Goal: Contribute content: Contribute content

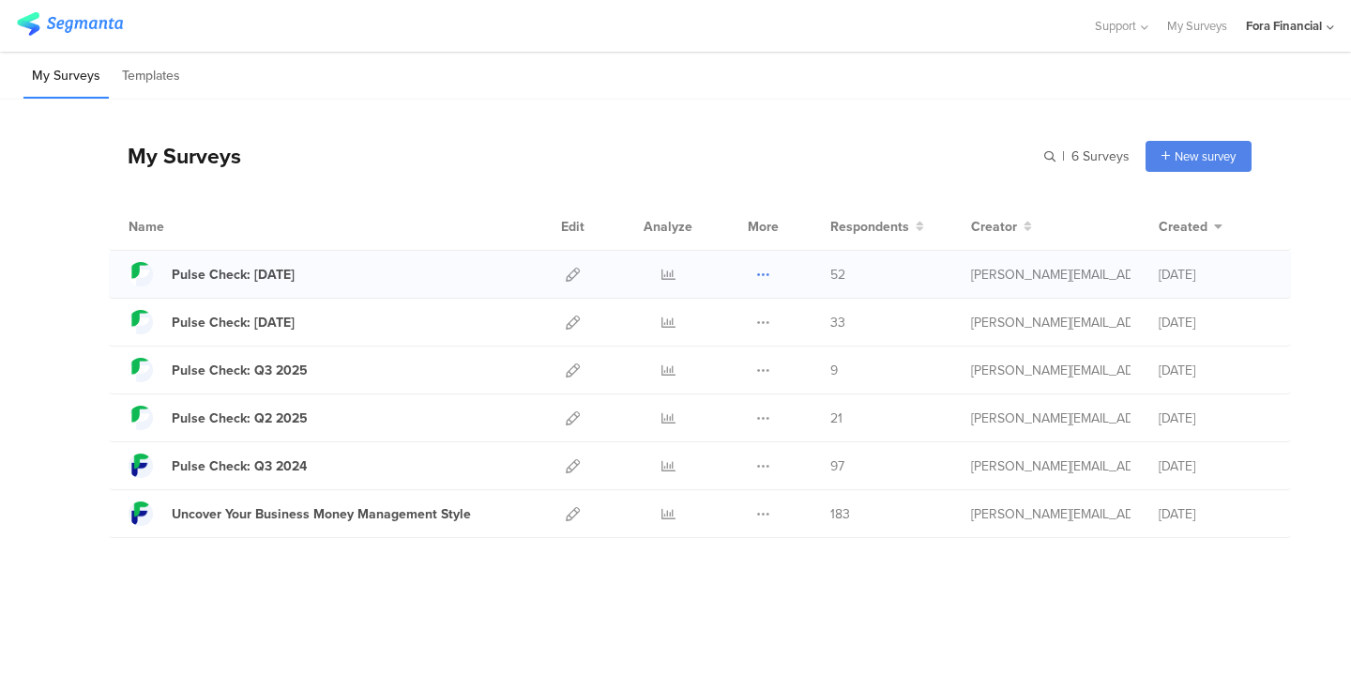
click at [757, 273] on icon at bounding box center [763, 274] width 14 height 14
click at [745, 328] on button "Duplicate" at bounding box center [726, 322] width 103 height 34
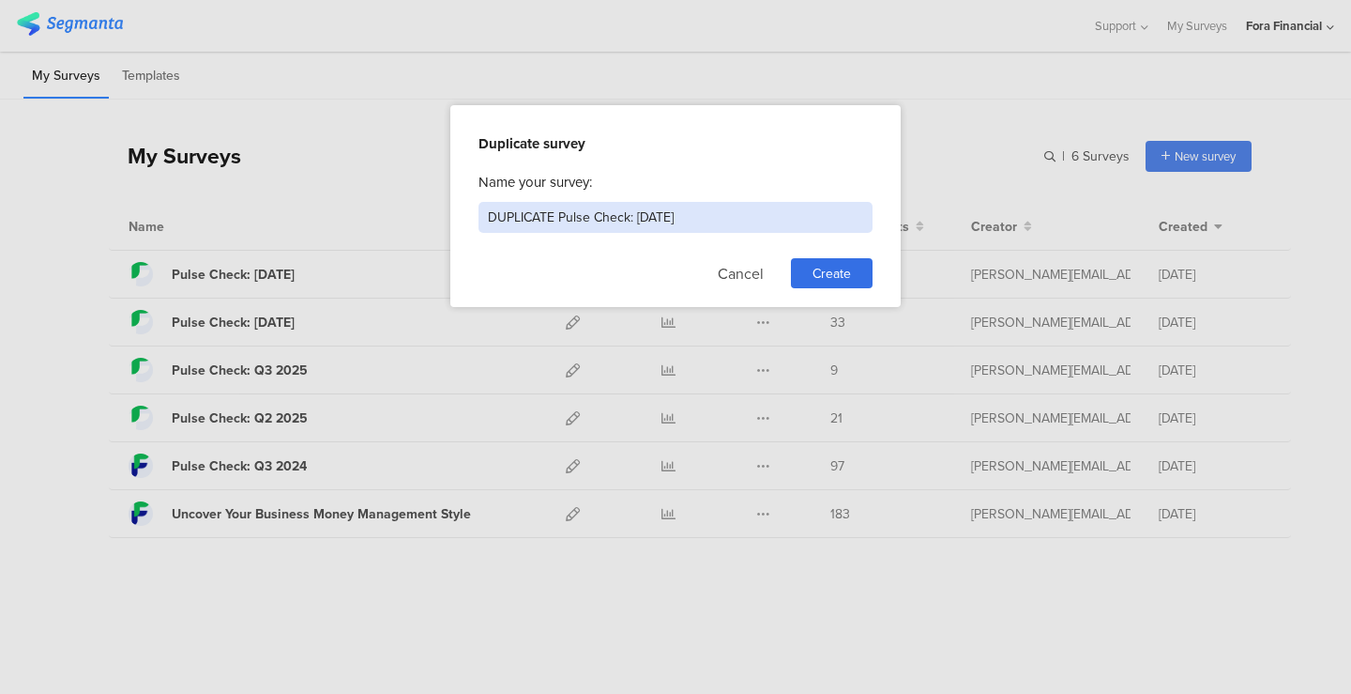
drag, startPoint x: 559, startPoint y: 221, endPoint x: 439, endPoint y: 221, distance: 120.1
click at [439, 221] on div "Duplicate survey Name your survey: DUPLICATE Pulse Check: [DATE] Cancel Create" at bounding box center [675, 347] width 1351 height 694
click at [590, 219] on input "Pulse Check: [DATE]" at bounding box center [676, 217] width 394 height 31
type input "Pulse Check: [DATE]"
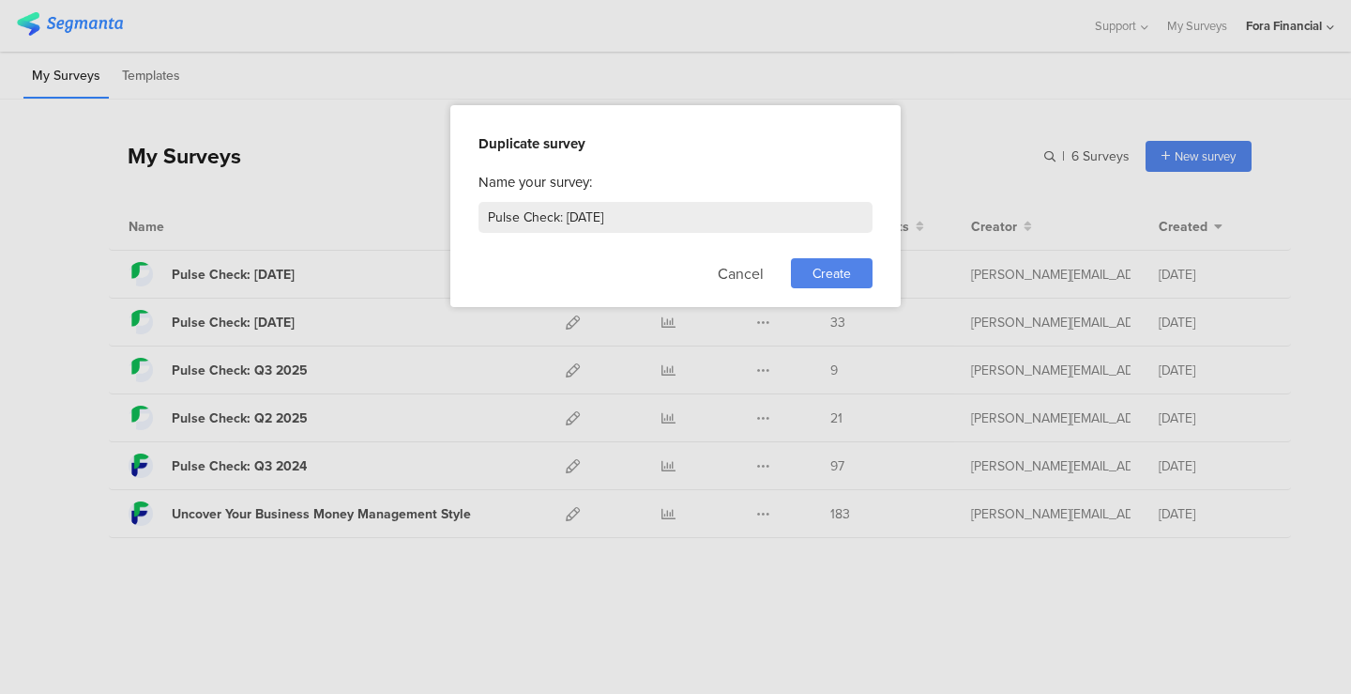
click at [807, 280] on div "Create" at bounding box center [832, 273] width 82 height 30
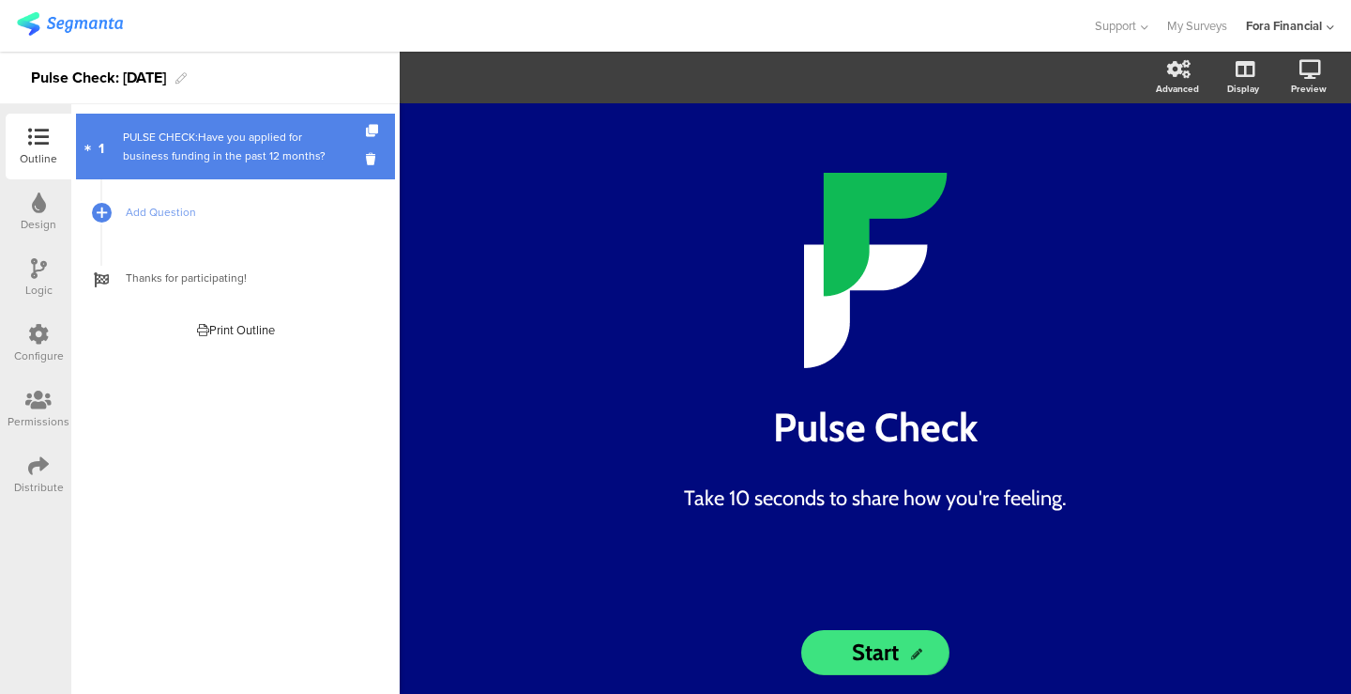
click at [223, 152] on div "PULSE CHECK:Have you applied for business funding in the past 12 months?" at bounding box center [235, 147] width 224 height 38
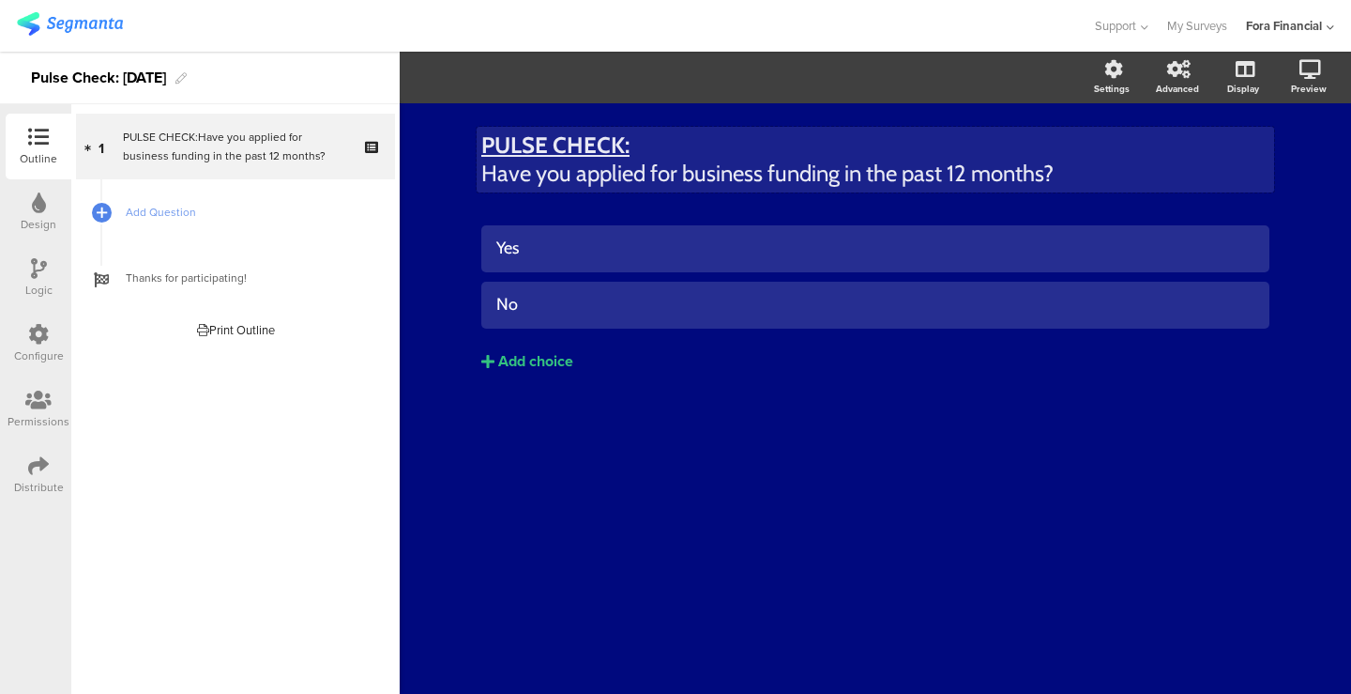
click at [633, 166] on p "Have you applied for business funding in the past 12 months?" at bounding box center [875, 174] width 788 height 28
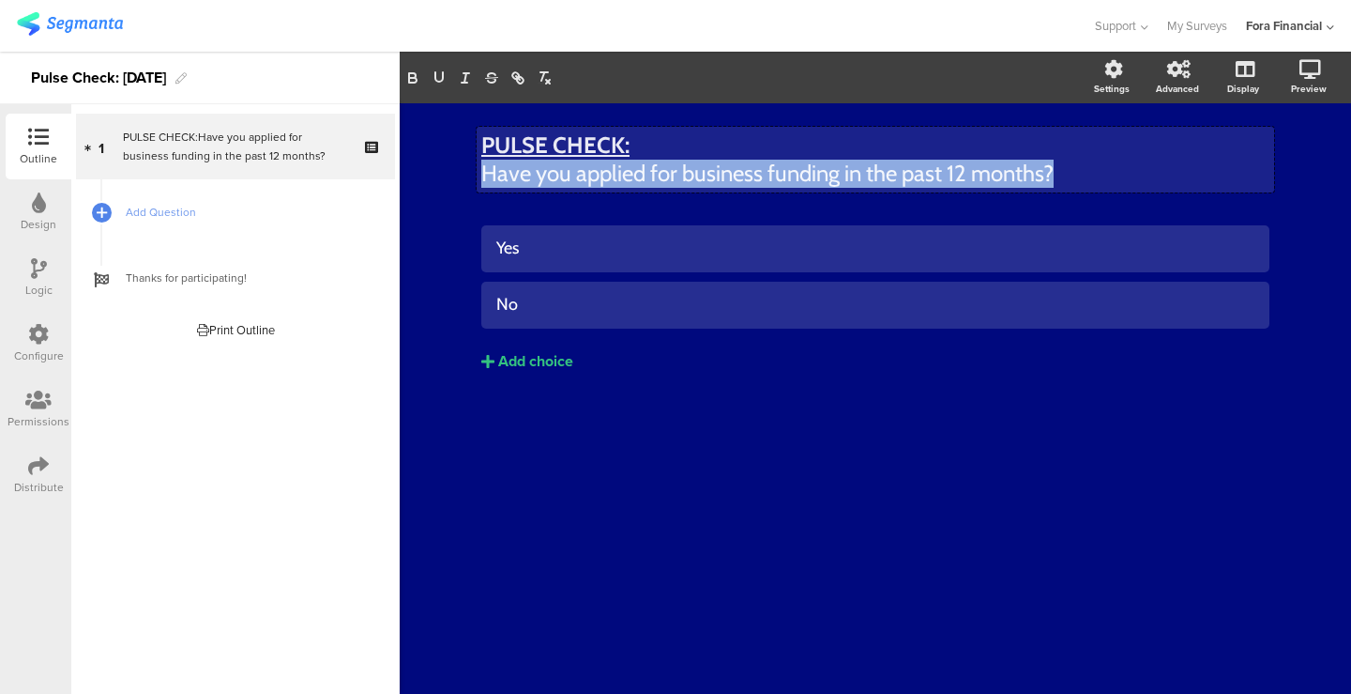
click at [633, 166] on p "Have you applied for business funding in the past 12 months?" at bounding box center [875, 174] width 788 height 28
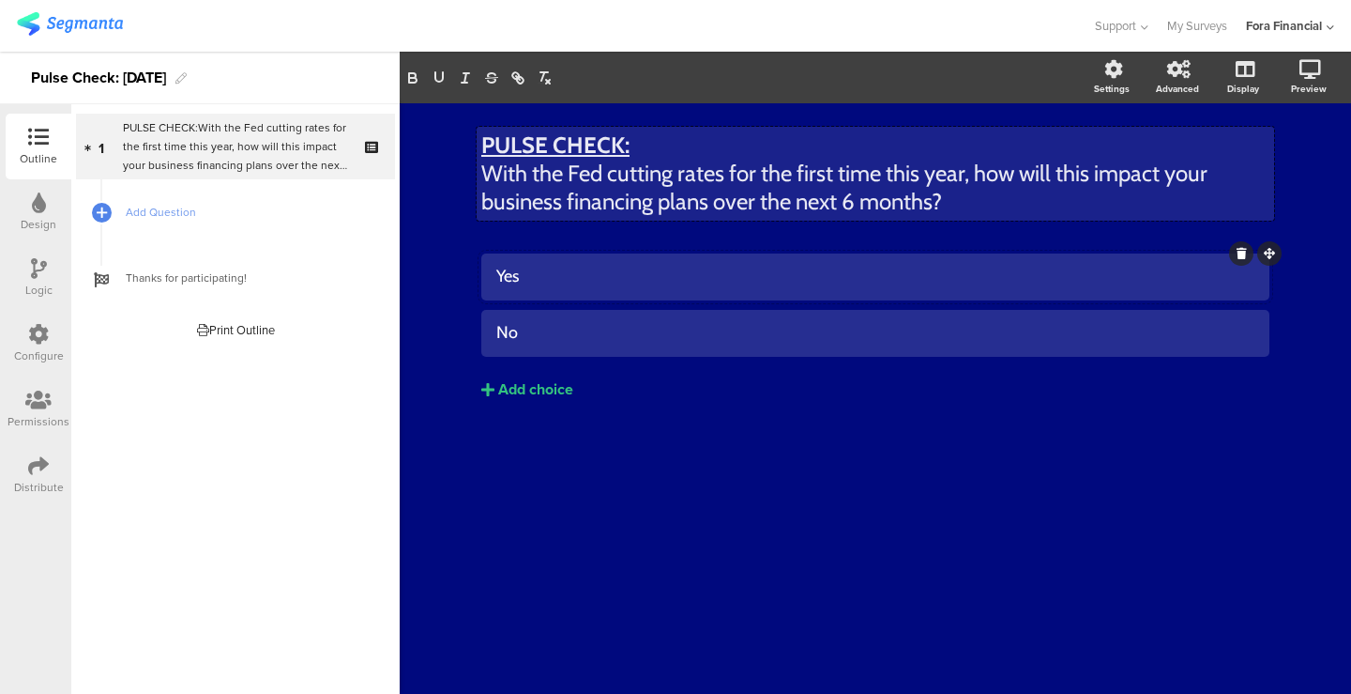
click at [557, 270] on div "Yes" at bounding box center [875, 277] width 758 height 22
paste div
click at [572, 328] on div "No" at bounding box center [875, 333] width 758 height 22
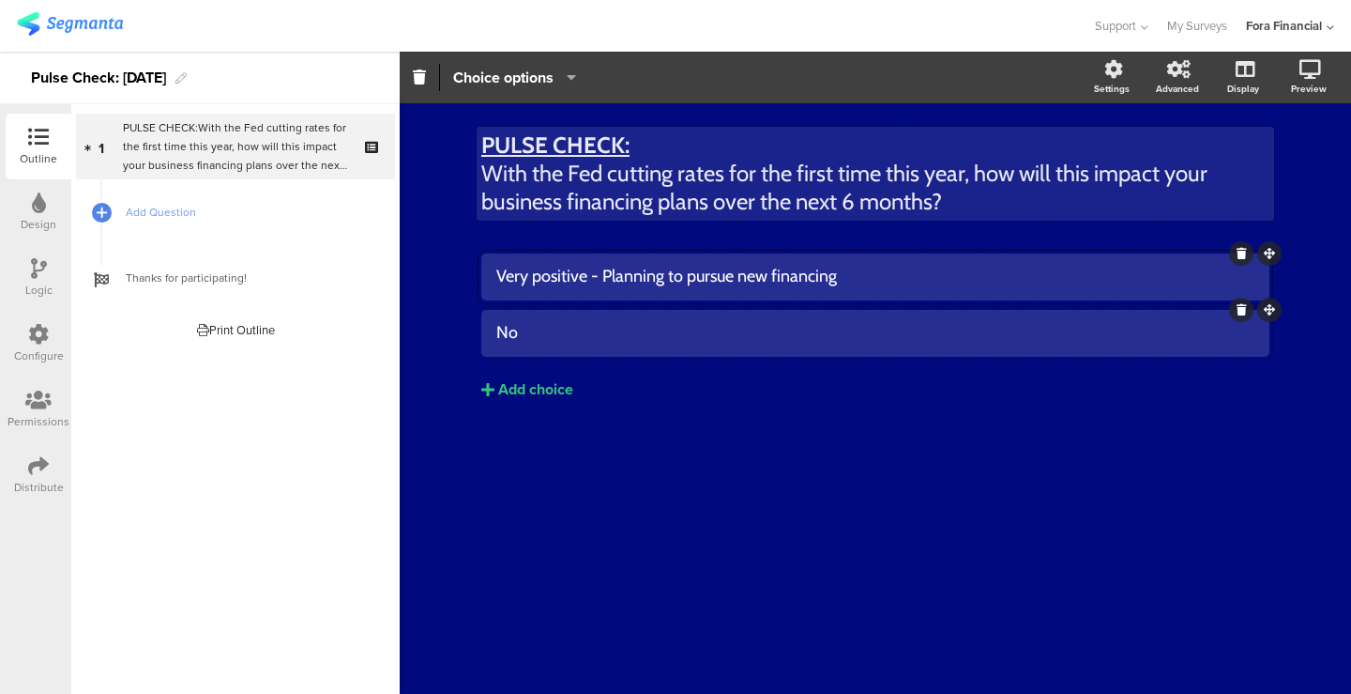
click at [572, 328] on div "No" at bounding box center [875, 333] width 758 height 22
paste div
click at [546, 374] on button "Add choice" at bounding box center [875, 389] width 788 height 47
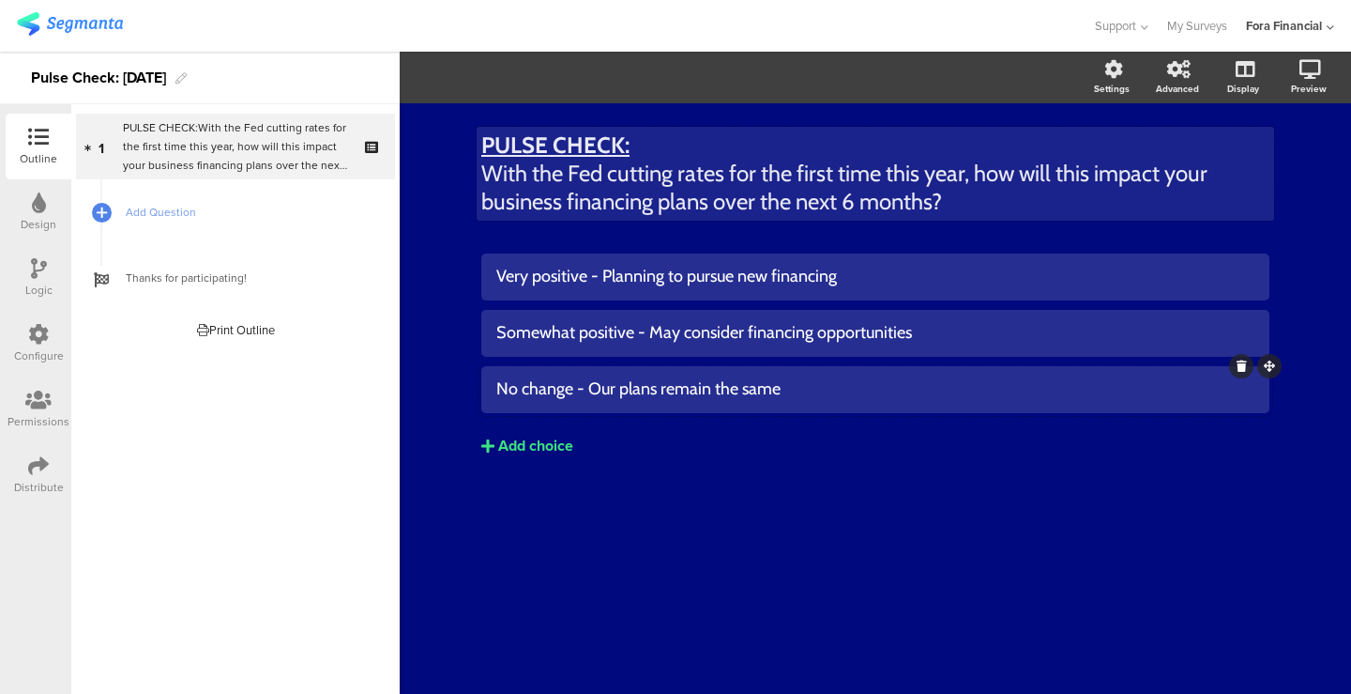
click at [542, 456] on button "Add choice" at bounding box center [875, 445] width 788 height 47
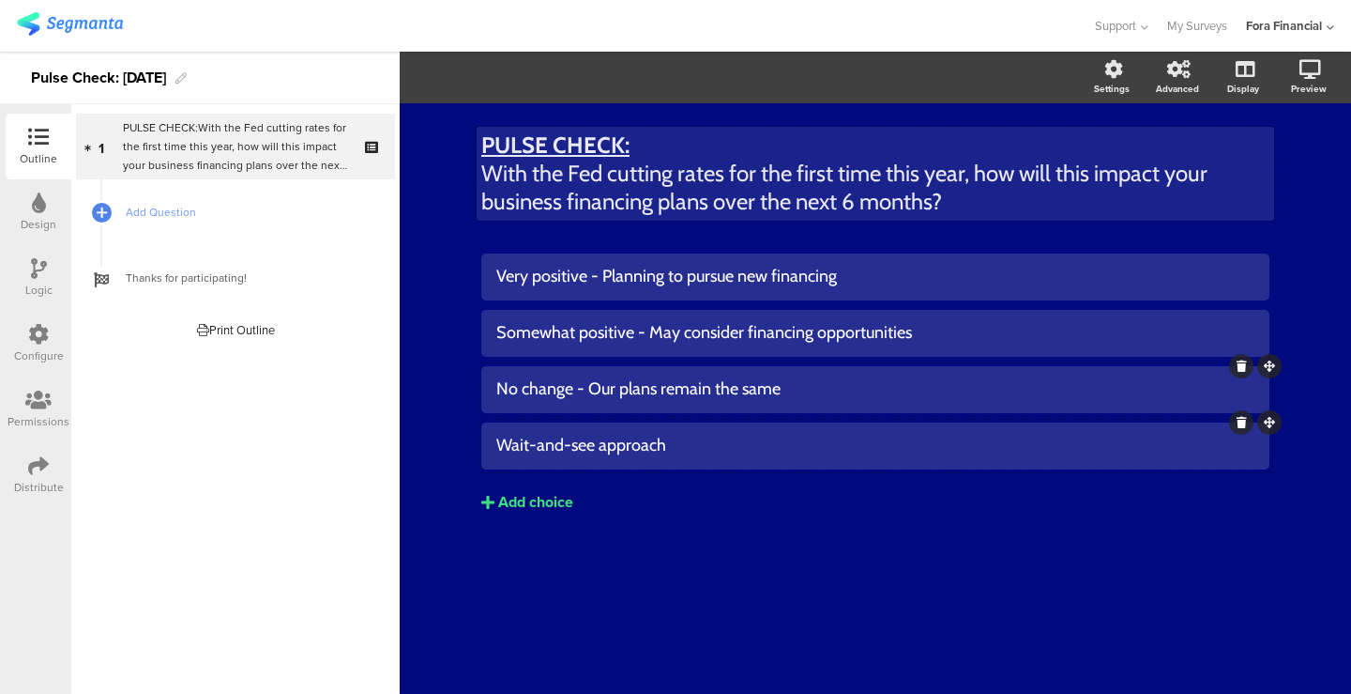
click at [542, 511] on div "Add choice" at bounding box center [535, 503] width 75 height 20
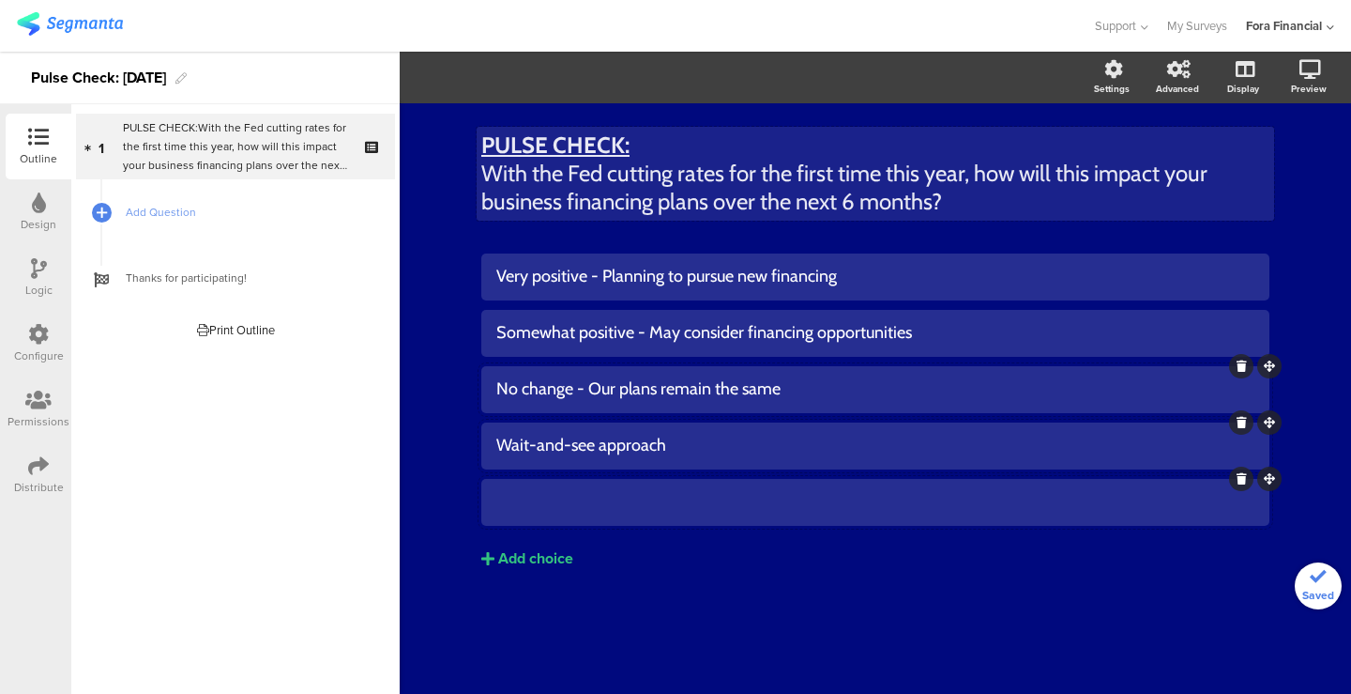
click at [554, 514] on div at bounding box center [875, 501] width 758 height 31
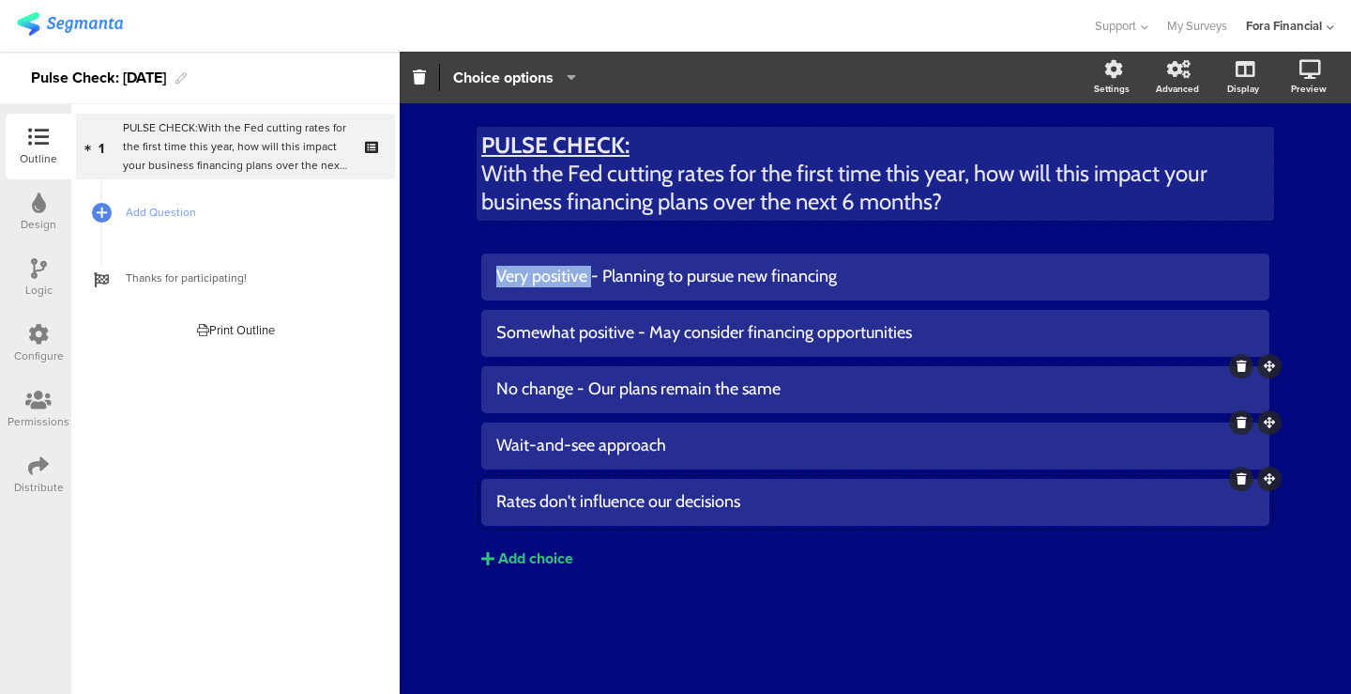
drag, startPoint x: 589, startPoint y: 285, endPoint x: 480, endPoint y: 278, distance: 110.1
click at [480, 278] on div "PULSE CHECK: With the Fed cutting rates for the first time this year, how will …" at bounding box center [876, 380] width 826 height 554
drag, startPoint x: 634, startPoint y: 336, endPoint x: 466, endPoint y: 336, distance: 168.0
click at [466, 336] on div "PULSE CHECK: With the Fed cutting rates for the first time this year, how will …" at bounding box center [876, 380] width 826 height 554
drag, startPoint x: 568, startPoint y: 385, endPoint x: 402, endPoint y: 385, distance: 166.1
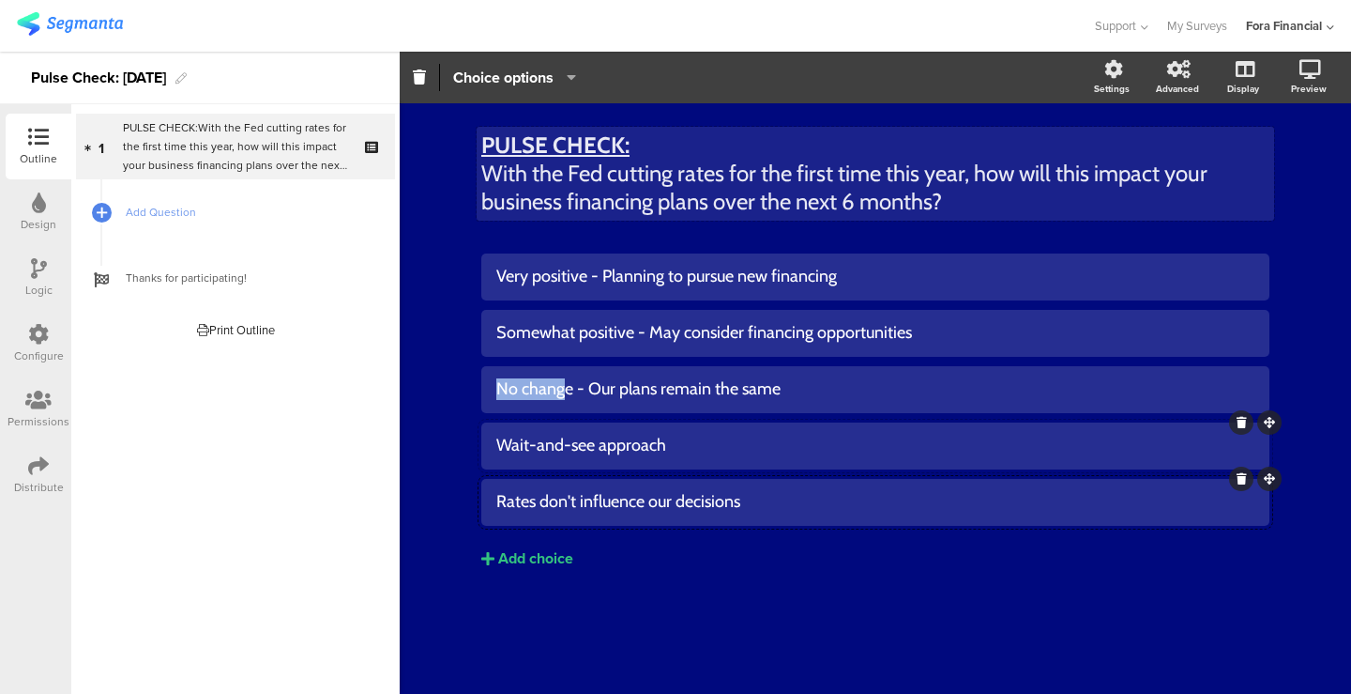
click at [402, 385] on div "PULSE CHECK: With the Fed cutting rates for the first time this year, how will …" at bounding box center [876, 398] width 952 height 590
drag, startPoint x: 575, startPoint y: 392, endPoint x: 460, endPoint y: 392, distance: 115.4
click at [461, 392] on div "PULSE CHECK: With the Fed cutting rates for the first time this year, how will …" at bounding box center [876, 398] width 952 height 590
drag, startPoint x: 463, startPoint y: 389, endPoint x: 442, endPoint y: 386, distance: 21.0
click at [572, 388] on div "PULSE CHECK: With the Fed cutting rates for the first time this year, how will …" at bounding box center [876, 380] width 826 height 554
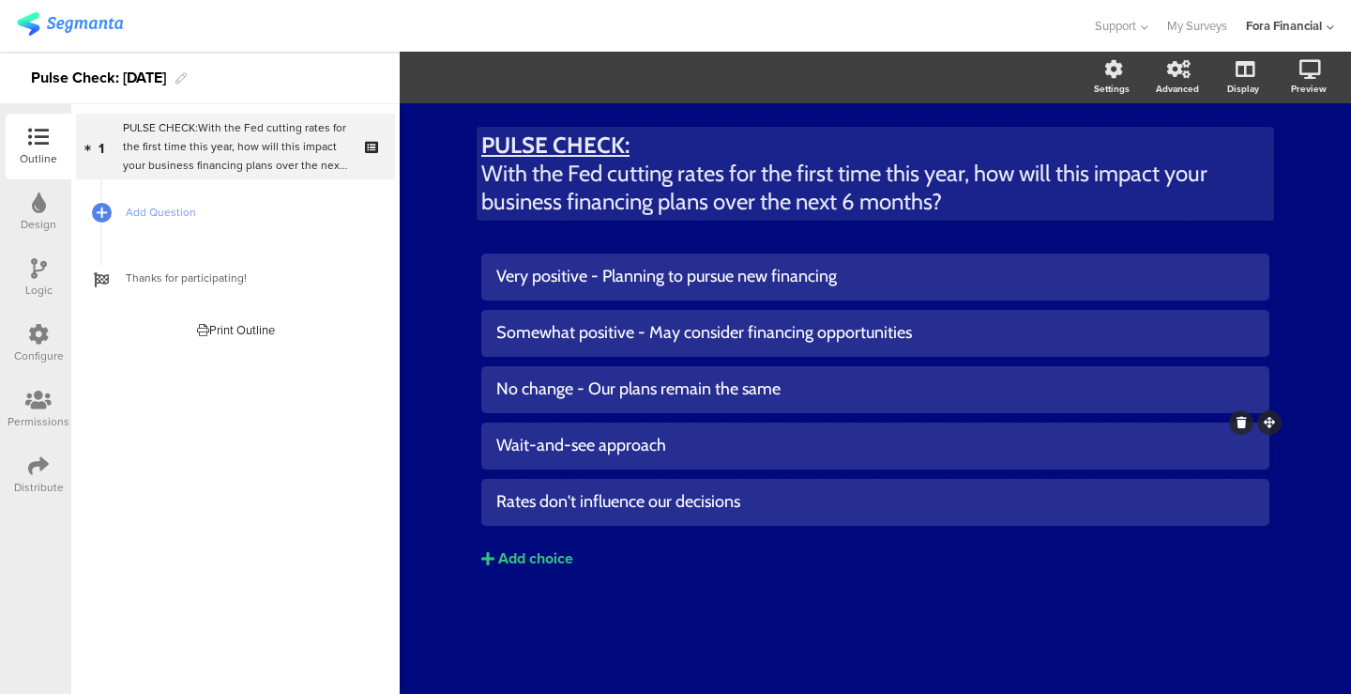
click at [442, 386] on div "PULSE CHECK: With the Fed cutting rates for the first time this year, how will …" at bounding box center [876, 398] width 952 height 590
click at [559, 278] on div "Very positive - Planning to pursue new financing" at bounding box center [875, 277] width 758 height 22
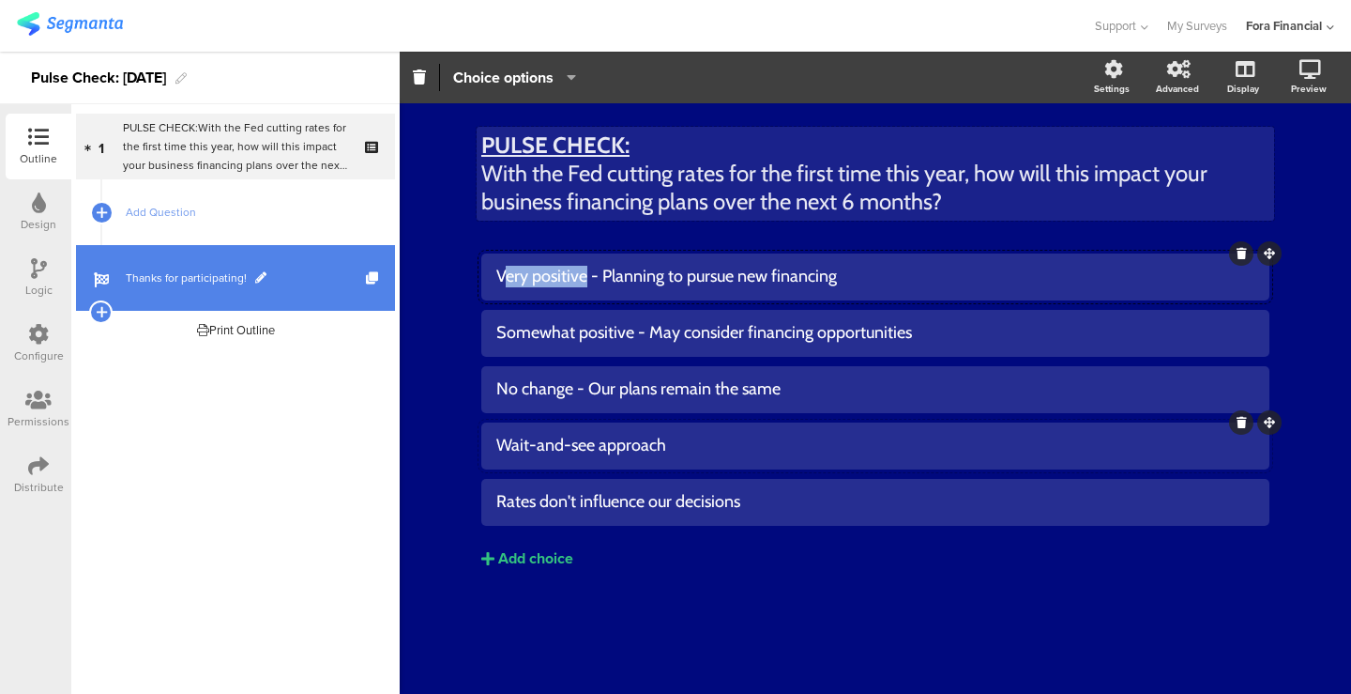
drag, startPoint x: 587, startPoint y: 278, endPoint x: 393, endPoint y: 279, distance: 194.3
click at [397, 279] on div "Outline Design Logic Configure Permissions Distribute New question Import quest…" at bounding box center [675, 373] width 1351 height 642
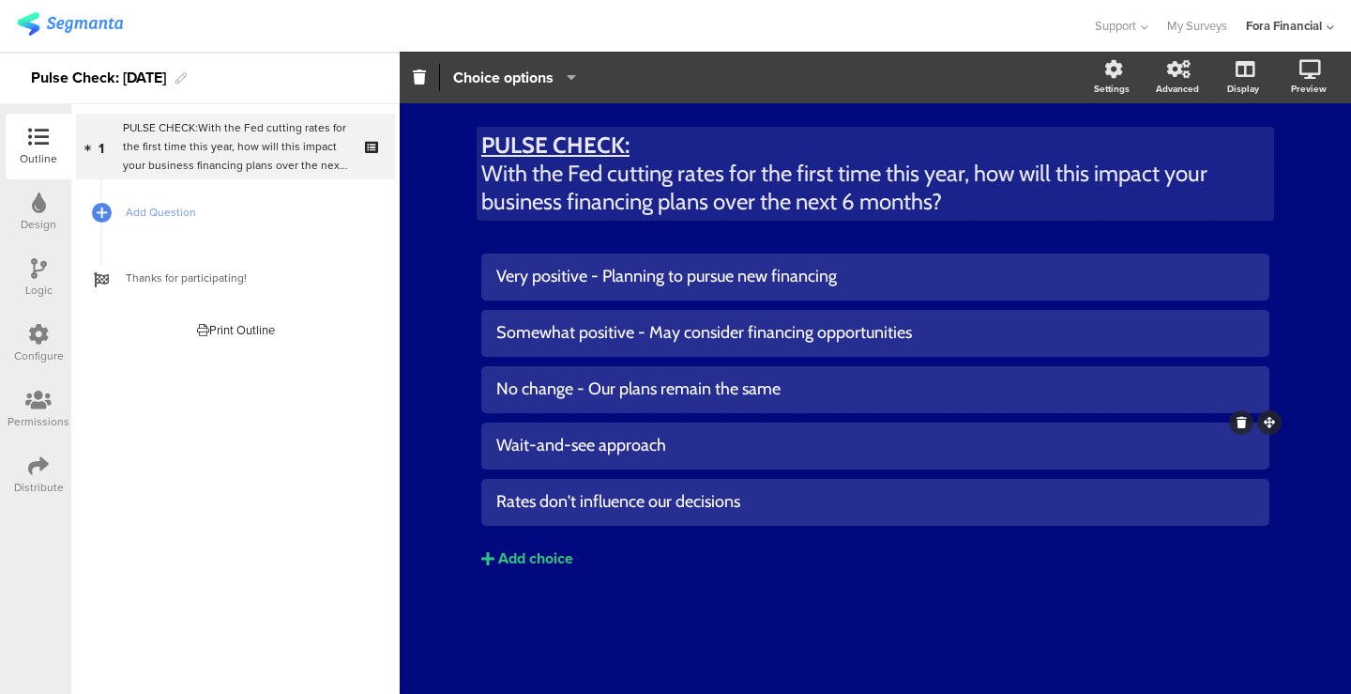
click at [438, 293] on div "PULSE CHECK: With the Fed cutting rates for the first time this year, how will …" at bounding box center [876, 398] width 952 height 590
click at [574, 283] on div "Very positive - Planning to pursue new financing" at bounding box center [875, 277] width 758 height 22
drag, startPoint x: 587, startPoint y: 283, endPoint x: 461, endPoint y: 283, distance: 125.8
click at [461, 283] on div "PULSE CHECK: With the Fed cutting rates for the first time this year, how will …" at bounding box center [876, 398] width 952 height 590
click at [633, 279] on div "Very positive - Planning to pursue new financing" at bounding box center [875, 277] width 758 height 22
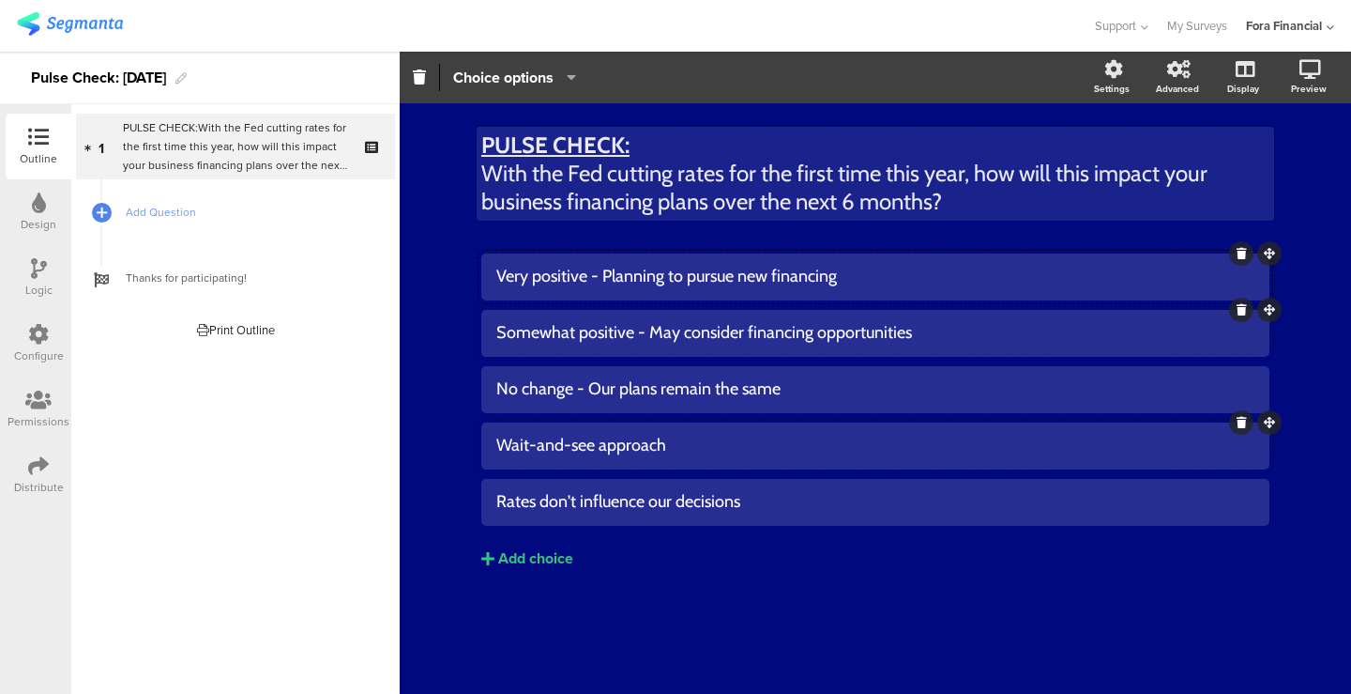
click at [650, 325] on div "Somewhat positive - May consider financing opportunities" at bounding box center [875, 333] width 758 height 22
click at [979, 177] on p "With the Fed cutting rates for the first time this year, how will this impact y…" at bounding box center [875, 188] width 788 height 56
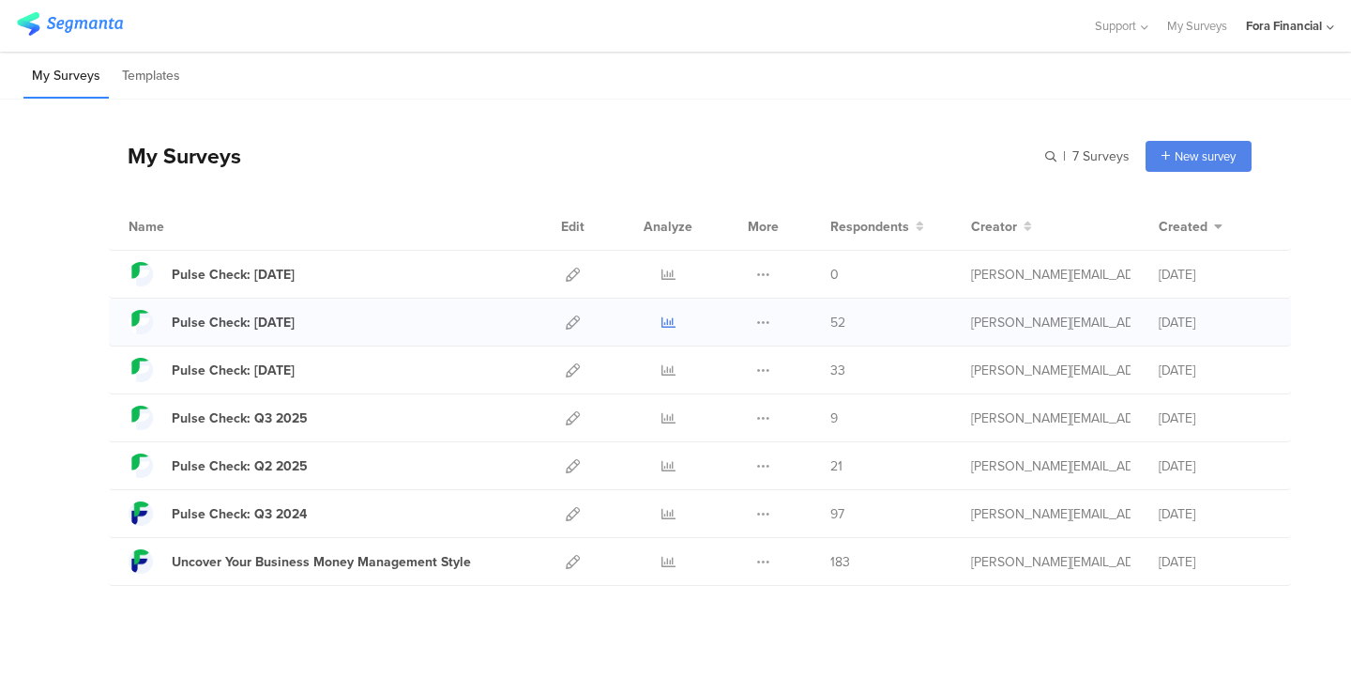
click at [662, 323] on icon at bounding box center [669, 322] width 14 height 14
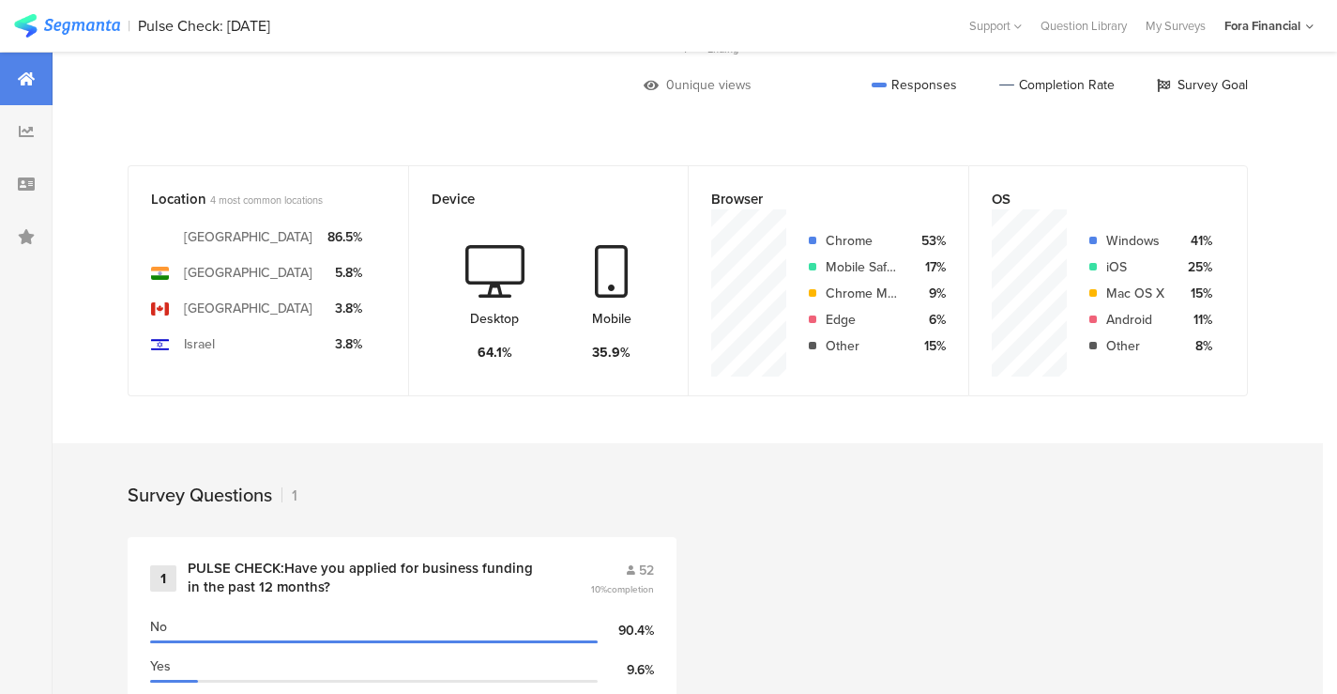
scroll to position [535, 0]
